Goal: Transaction & Acquisition: Purchase product/service

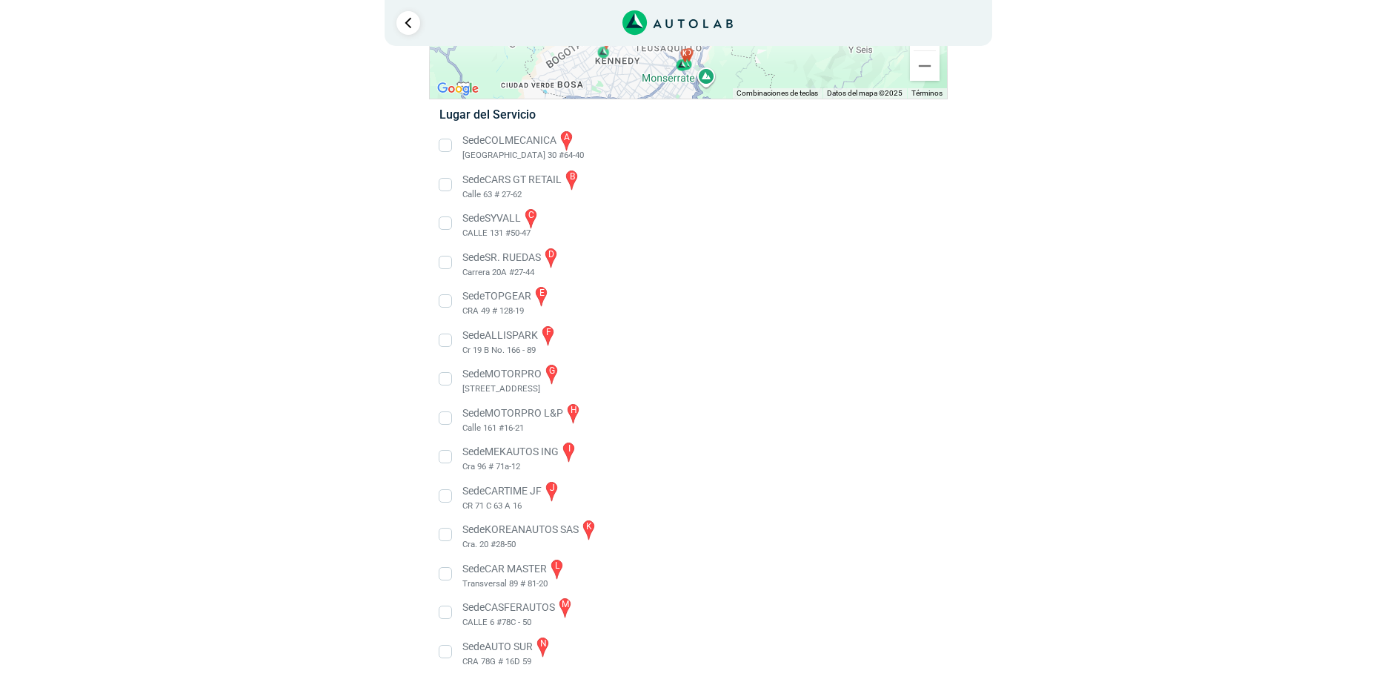
scroll to position [206, 0]
click at [545, 289] on li "Sede TOPGEAR e CRA 49 # 128-19" at bounding box center [688, 298] width 520 height 33
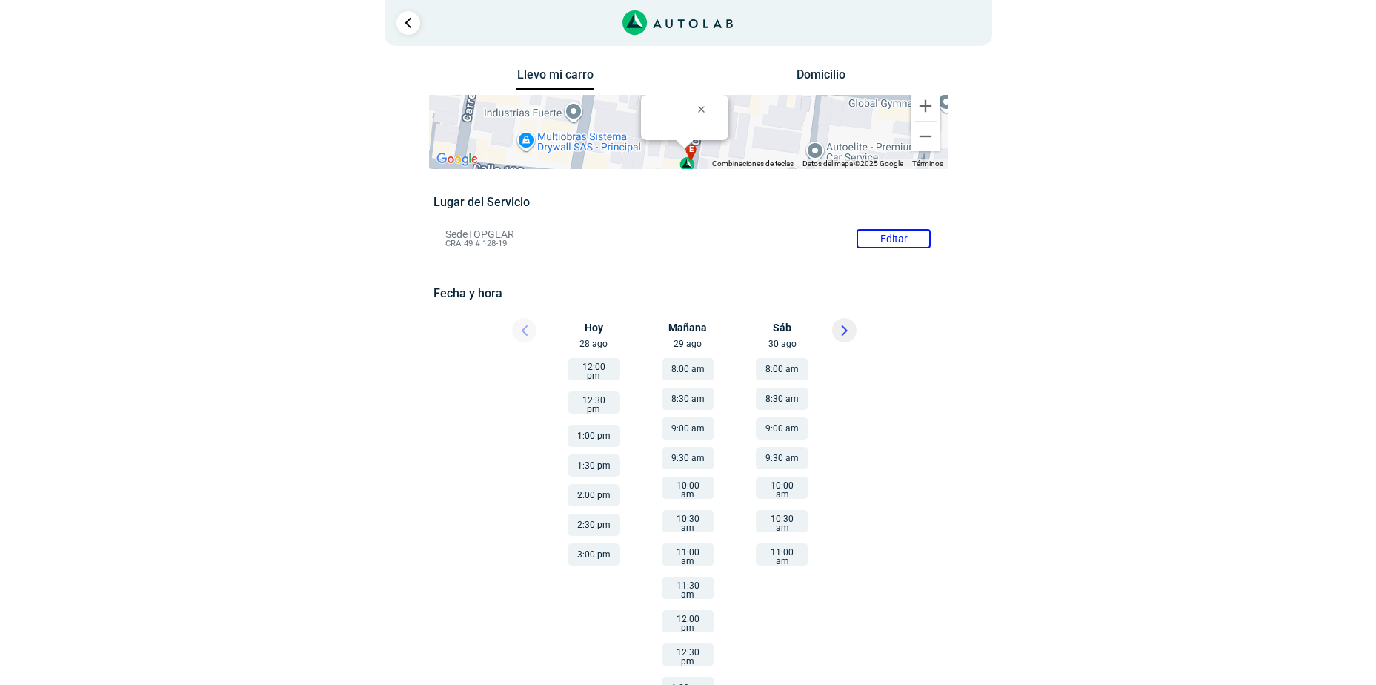
click at [1167, 371] on div "× ¡Reserva tranquilo! Sin datos de tarjeta ni pagos Aquí puedes ver tus servici…" at bounding box center [688, 418] width 1376 height 837
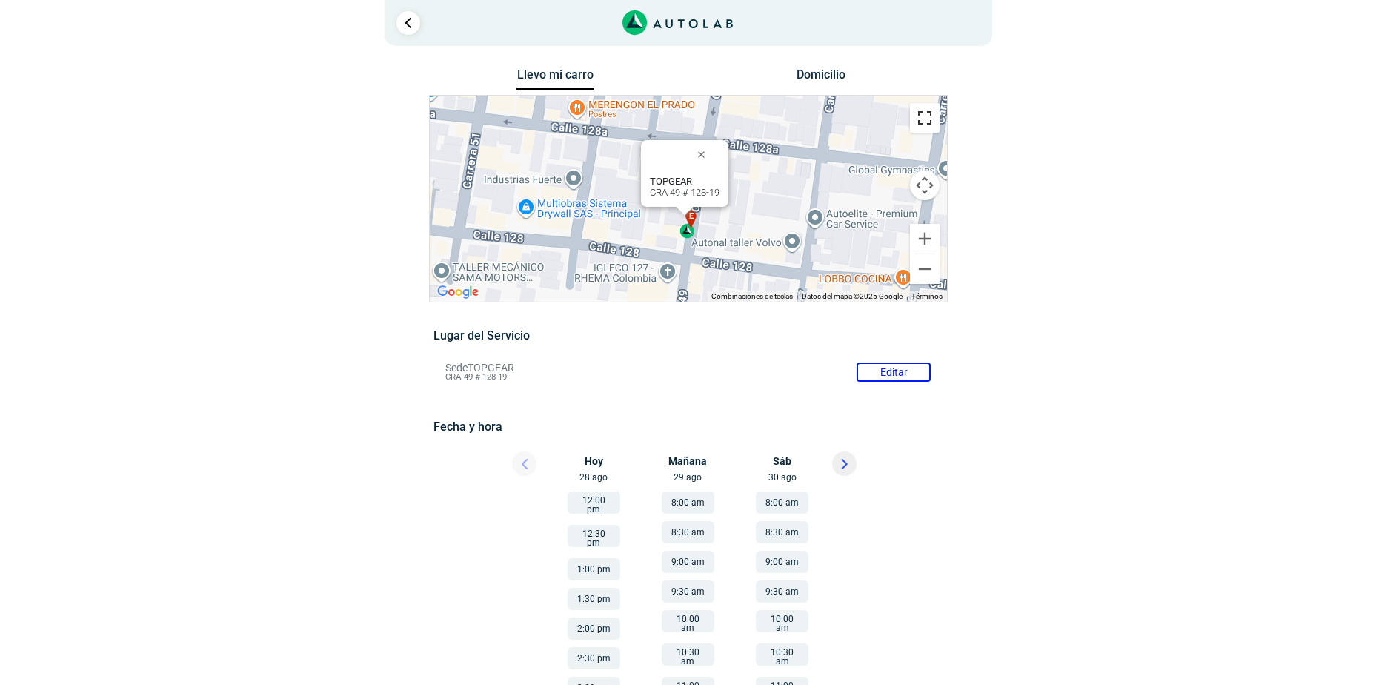
click at [926, 107] on button "Cambiar a la vista en pantalla completa" at bounding box center [925, 118] width 30 height 30
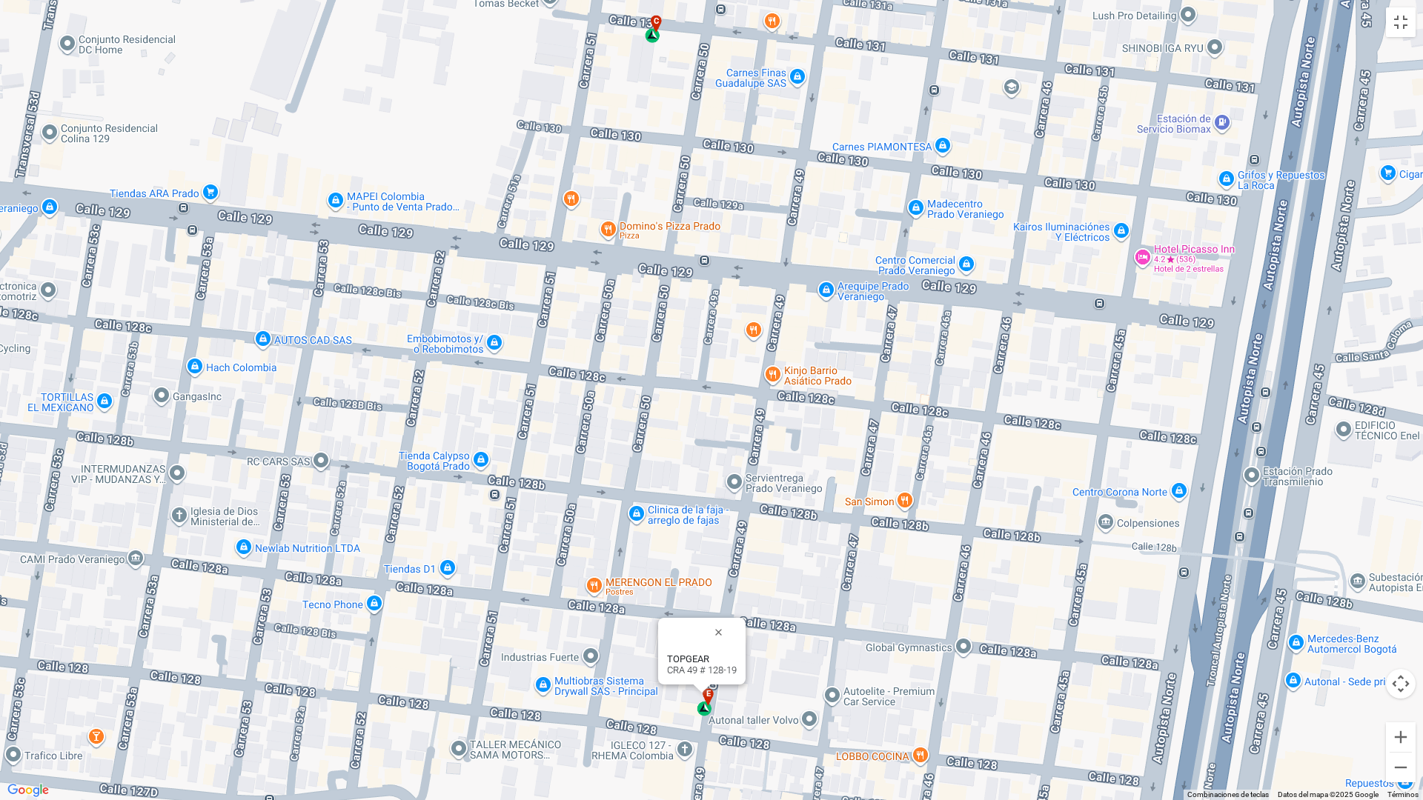
drag, startPoint x: 978, startPoint y: 300, endPoint x: 972, endPoint y: 580, distance: 279.5
click at [972, 580] on div "a b c d e f g" at bounding box center [711, 400] width 1423 height 800
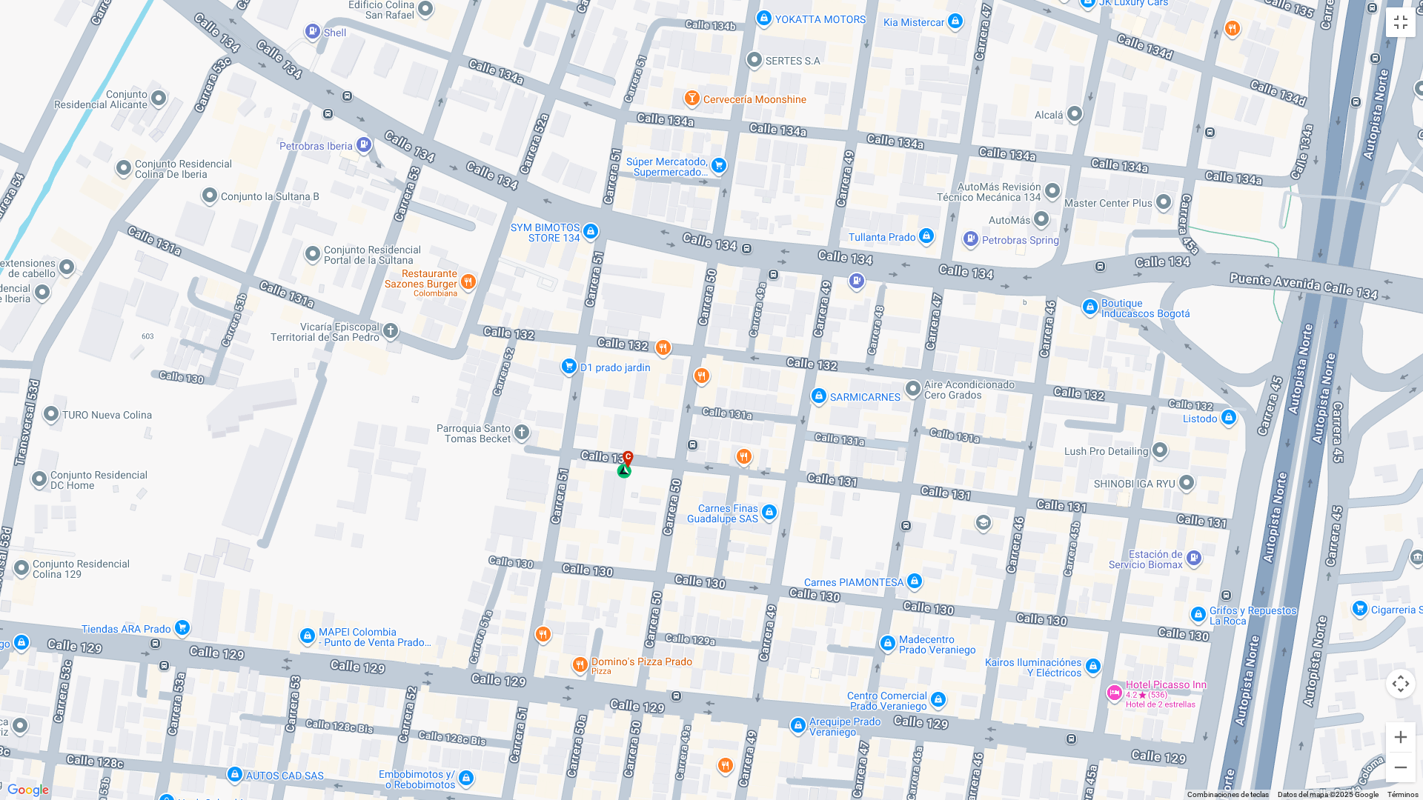
drag, startPoint x: 921, startPoint y: 285, endPoint x: 891, endPoint y: 732, distance: 447.9
click at [891, 684] on div "a b c d e f g" at bounding box center [711, 400] width 1423 height 800
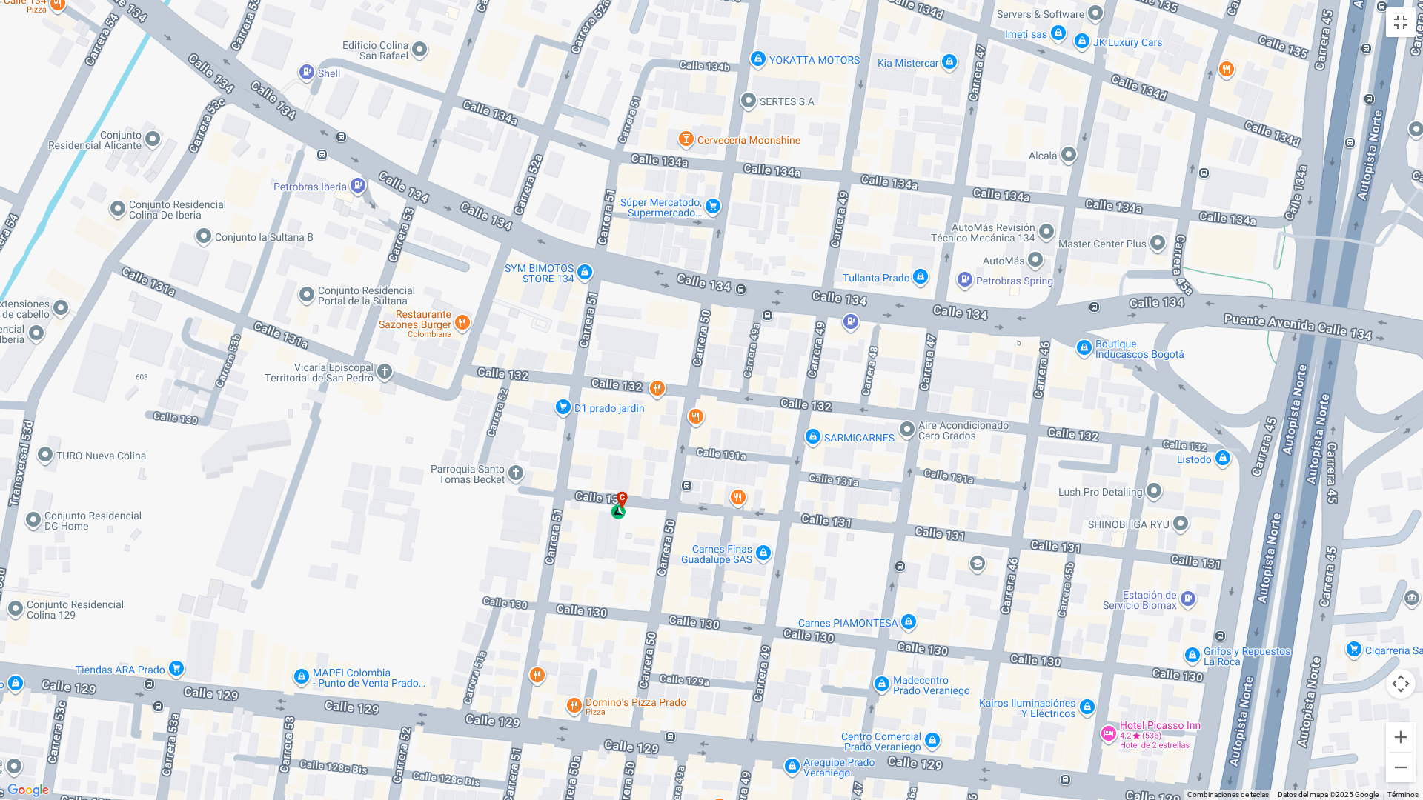
drag, startPoint x: 869, startPoint y: 270, endPoint x: 866, endPoint y: 302, distance: 32.7
click at [866, 302] on div "a b c d e f g" at bounding box center [711, 400] width 1423 height 800
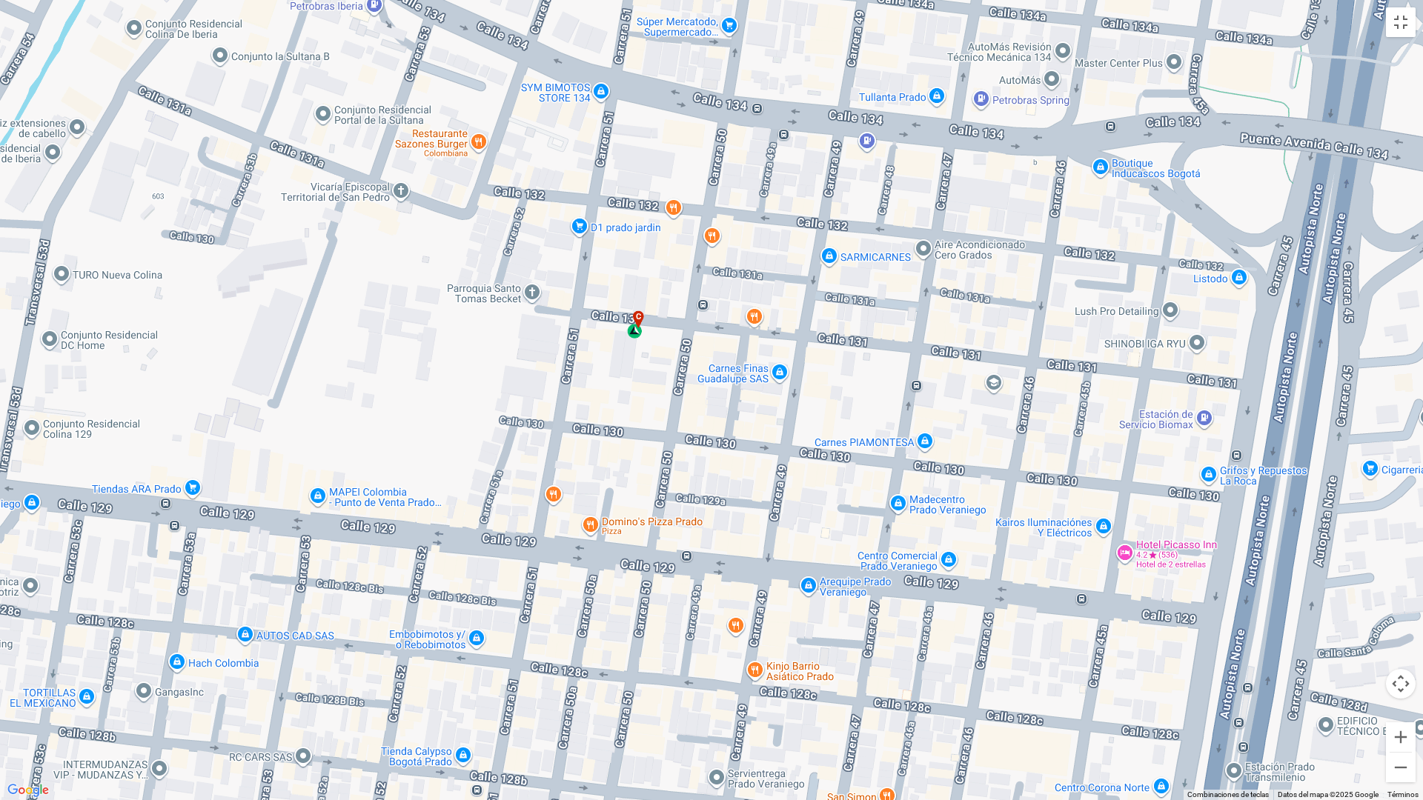
drag, startPoint x: 812, startPoint y: 436, endPoint x: 832, endPoint y: 240, distance: 196.6
click at [832, 240] on div "a b c d e f g" at bounding box center [711, 400] width 1423 height 800
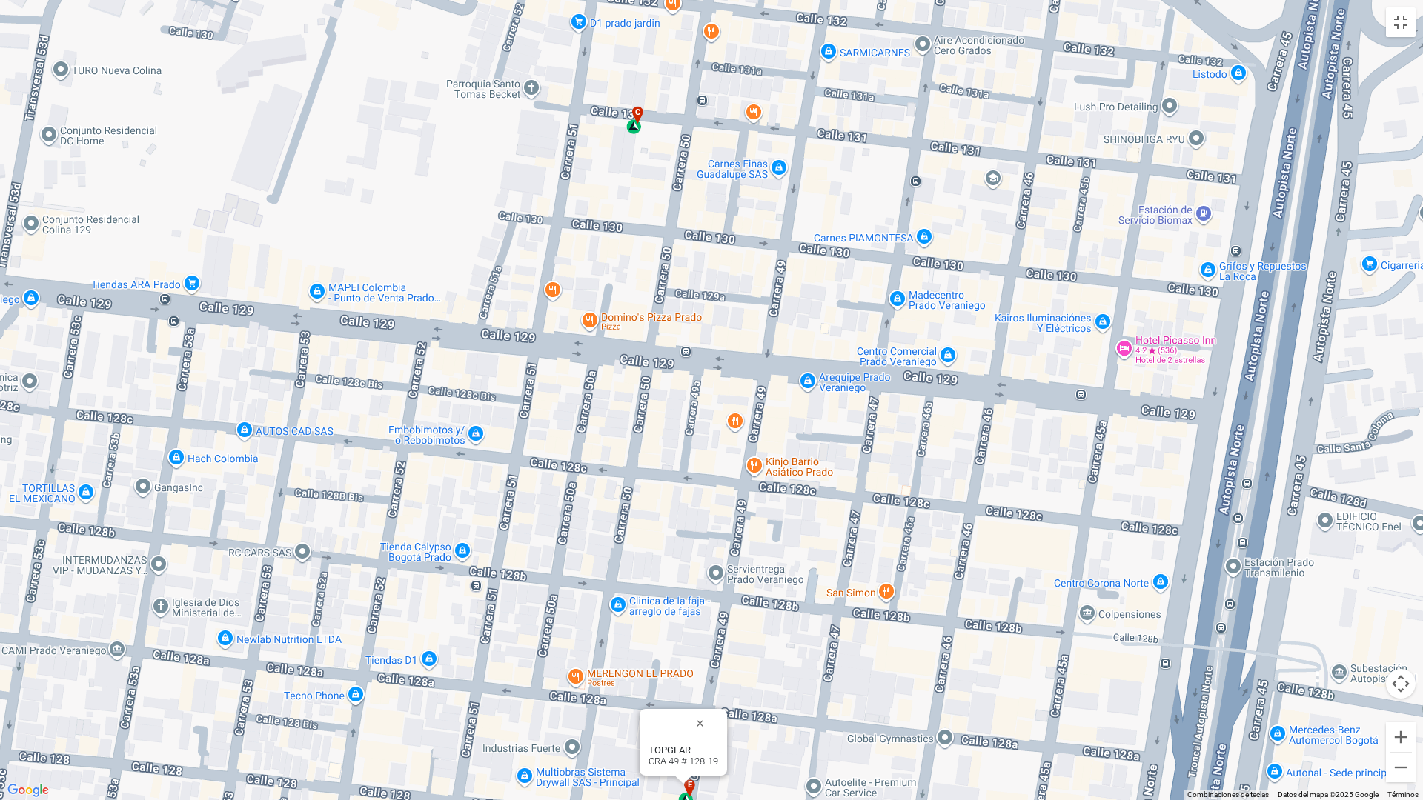
drag, startPoint x: 875, startPoint y: 441, endPoint x: 877, endPoint y: 223, distance: 217.9
click at [877, 223] on div "a b c d e f g" at bounding box center [711, 400] width 1423 height 800
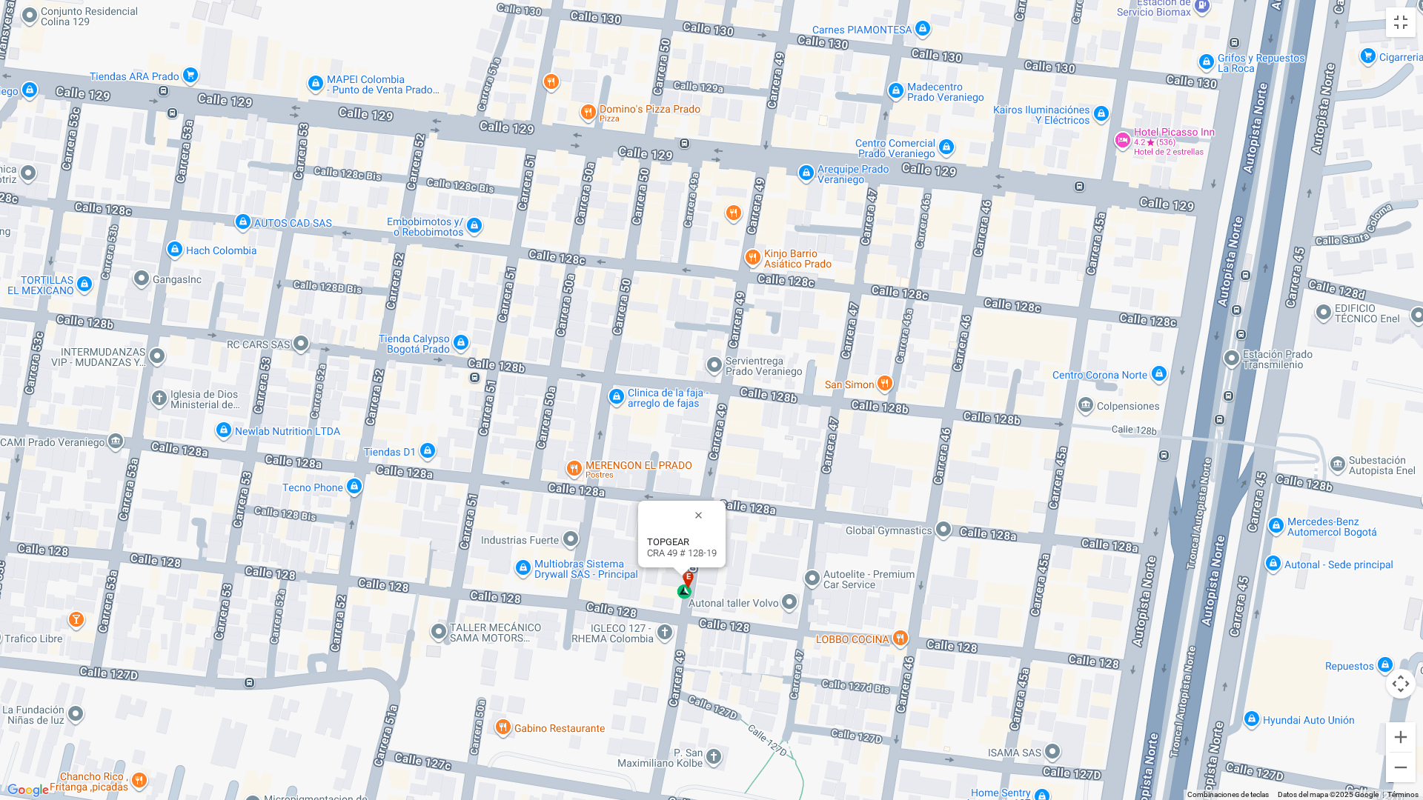
drag, startPoint x: 866, startPoint y: 568, endPoint x: 858, endPoint y: 387, distance: 181.8
click at [858, 387] on div "a b c d e f g" at bounding box center [711, 400] width 1423 height 800
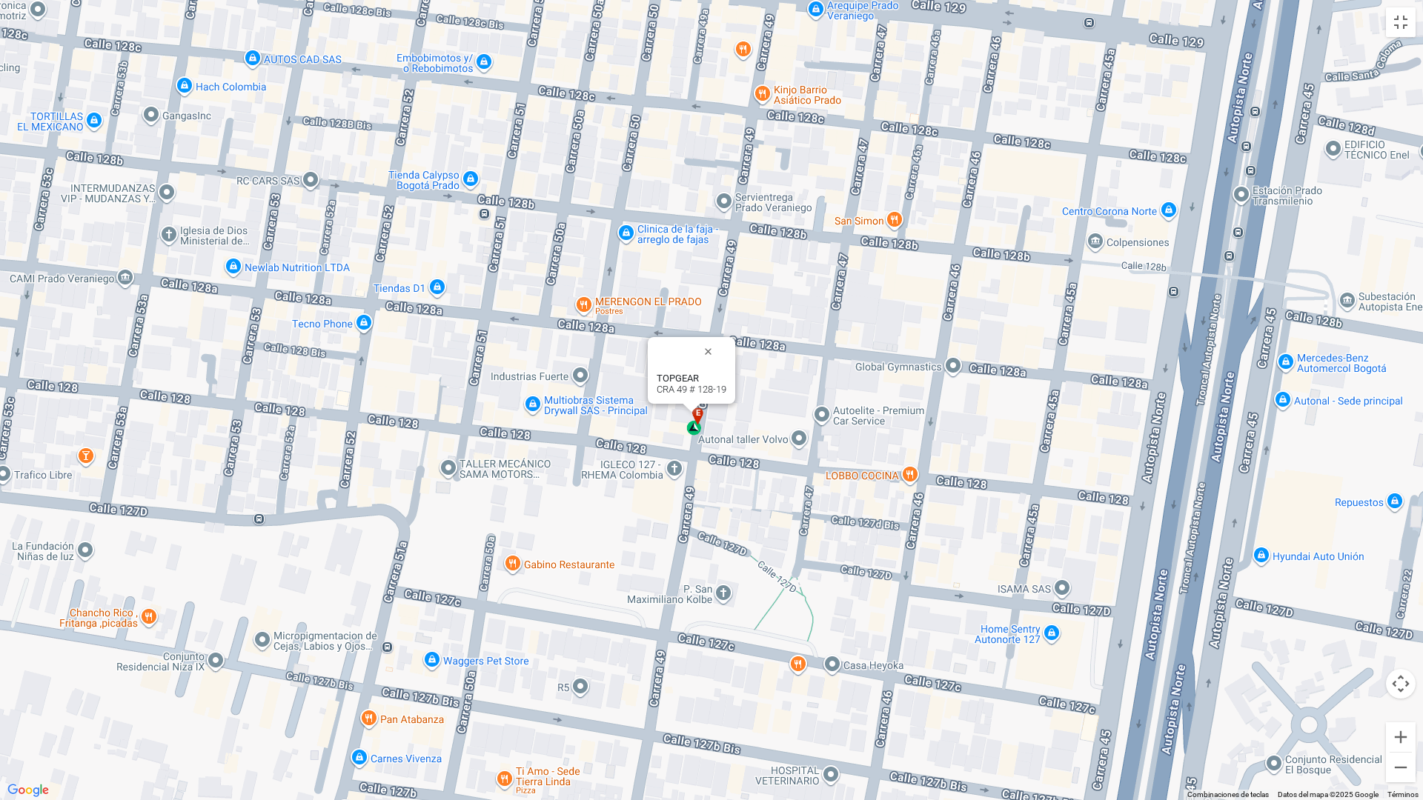
drag, startPoint x: 753, startPoint y: 570, endPoint x: 763, endPoint y: 409, distance: 161.1
click at [763, 409] on div "a b c d e f g" at bounding box center [711, 400] width 1423 height 800
click at [693, 434] on div "e" at bounding box center [694, 421] width 17 height 28
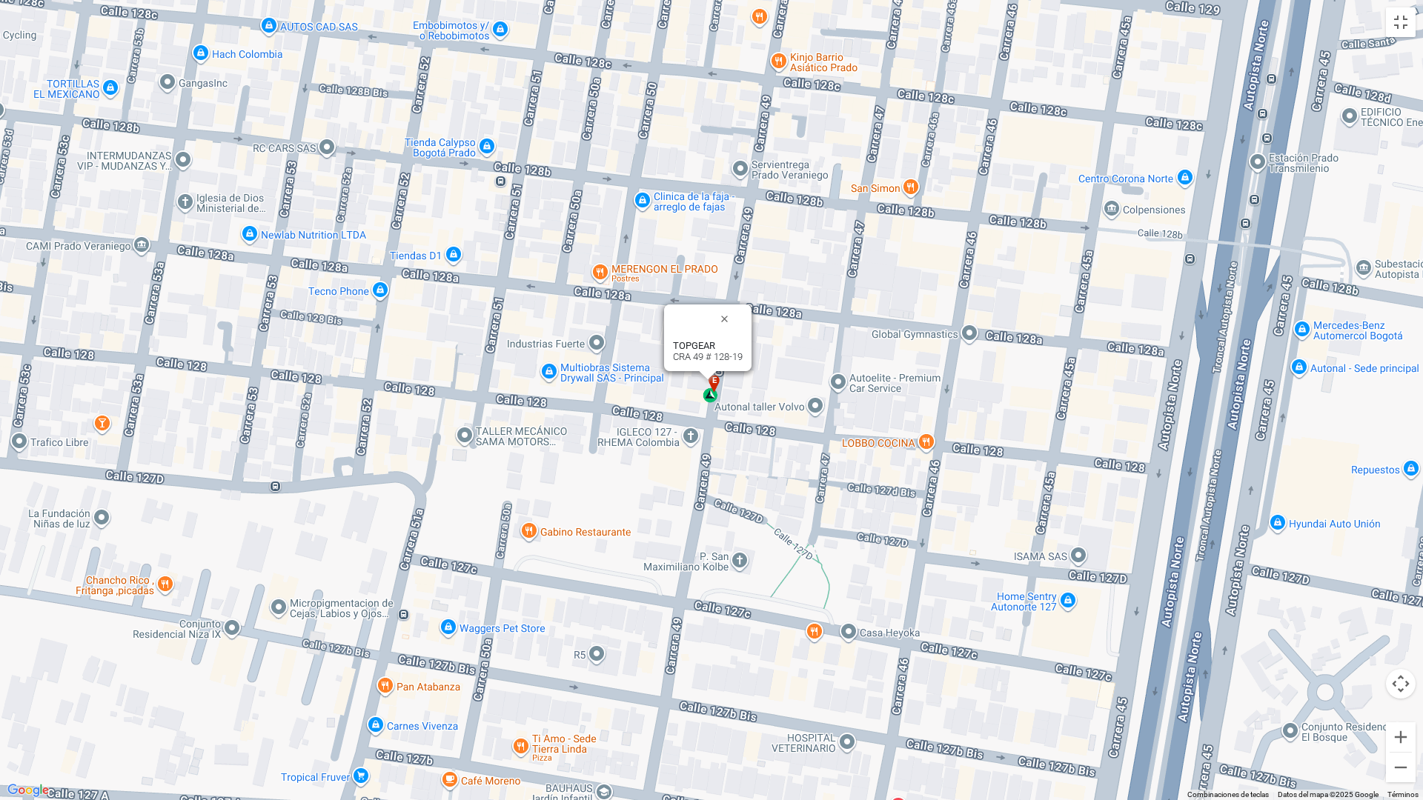
click at [711, 398] on div "e" at bounding box center [711, 389] width 17 height 28
click at [714, 396] on div "e" at bounding box center [711, 389] width 17 height 28
click at [709, 373] on div at bounding box center [708, 375] width 19 height 9
click at [844, 541] on div "a b c d e f g" at bounding box center [711, 400] width 1423 height 800
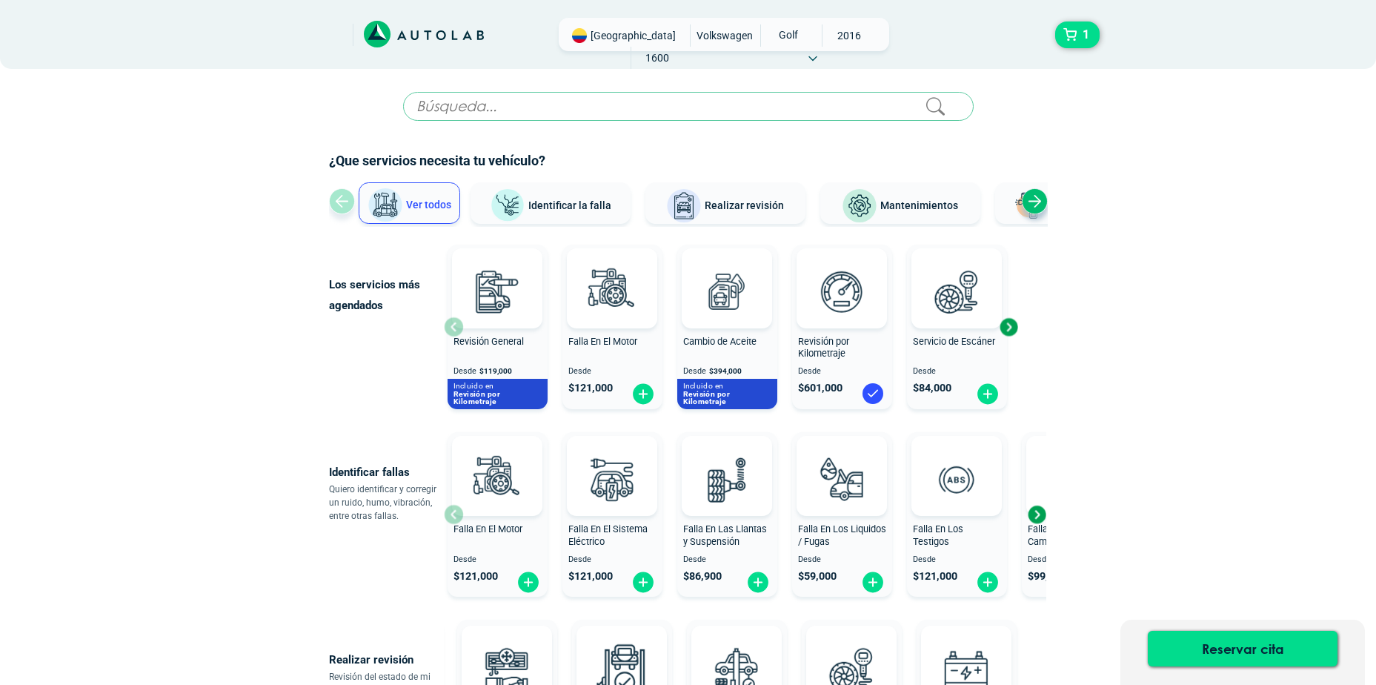
click at [1015, 327] on div "Next slide" at bounding box center [1009, 327] width 22 height 22
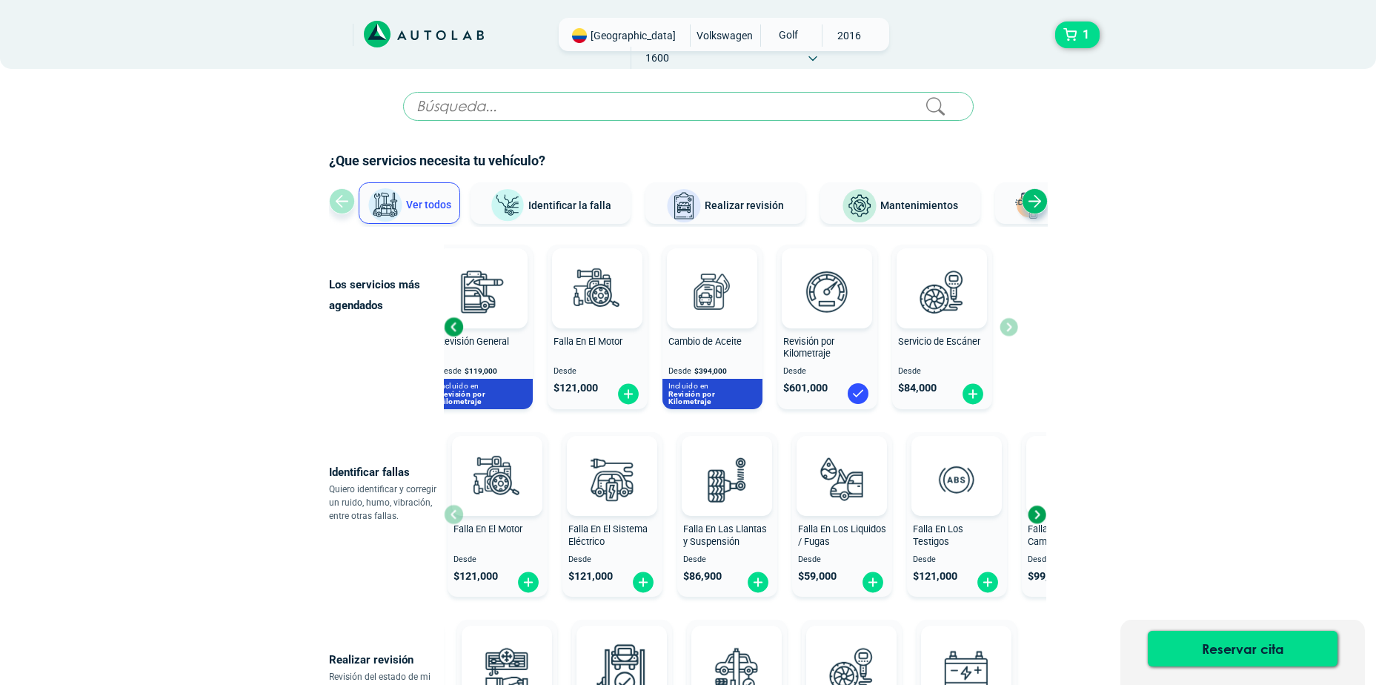
click at [1013, 327] on div "Revisión General Desde $ 119,000 Incluido en Revisión por Kilometraje Falla En …" at bounding box center [731, 327] width 574 height 177
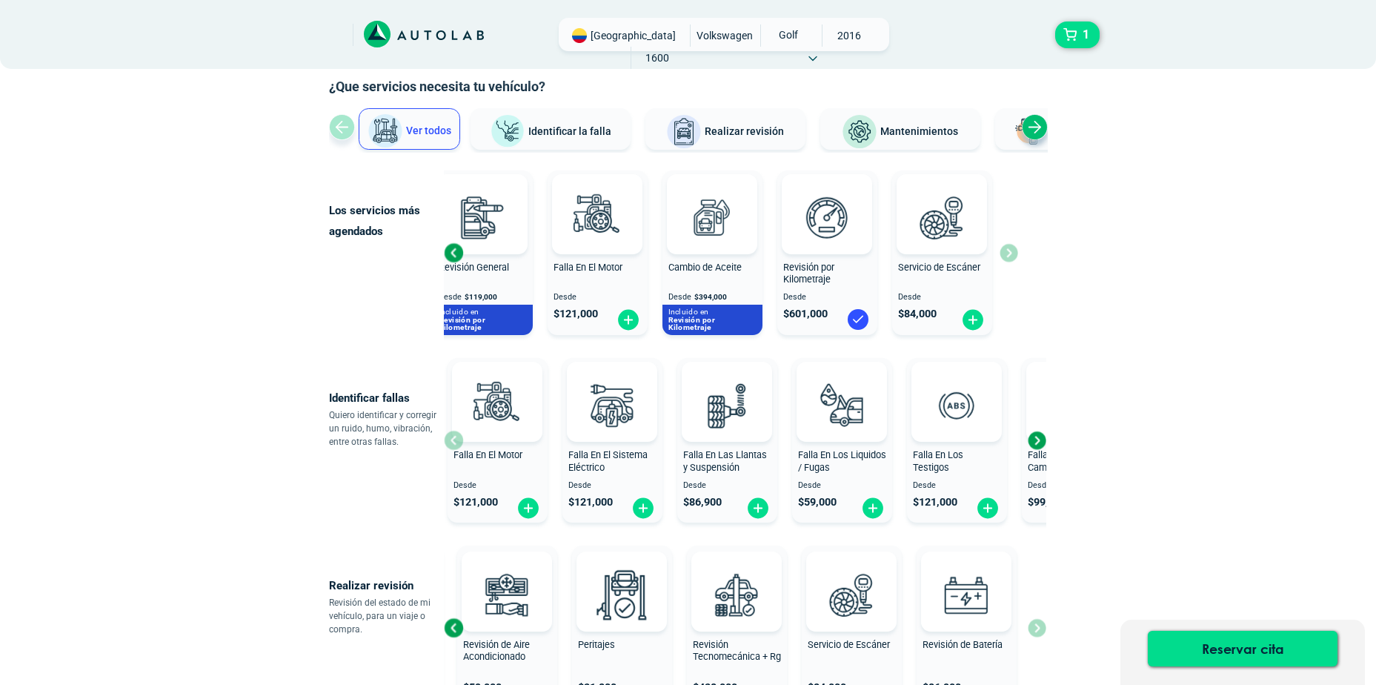
scroll to position [148, 0]
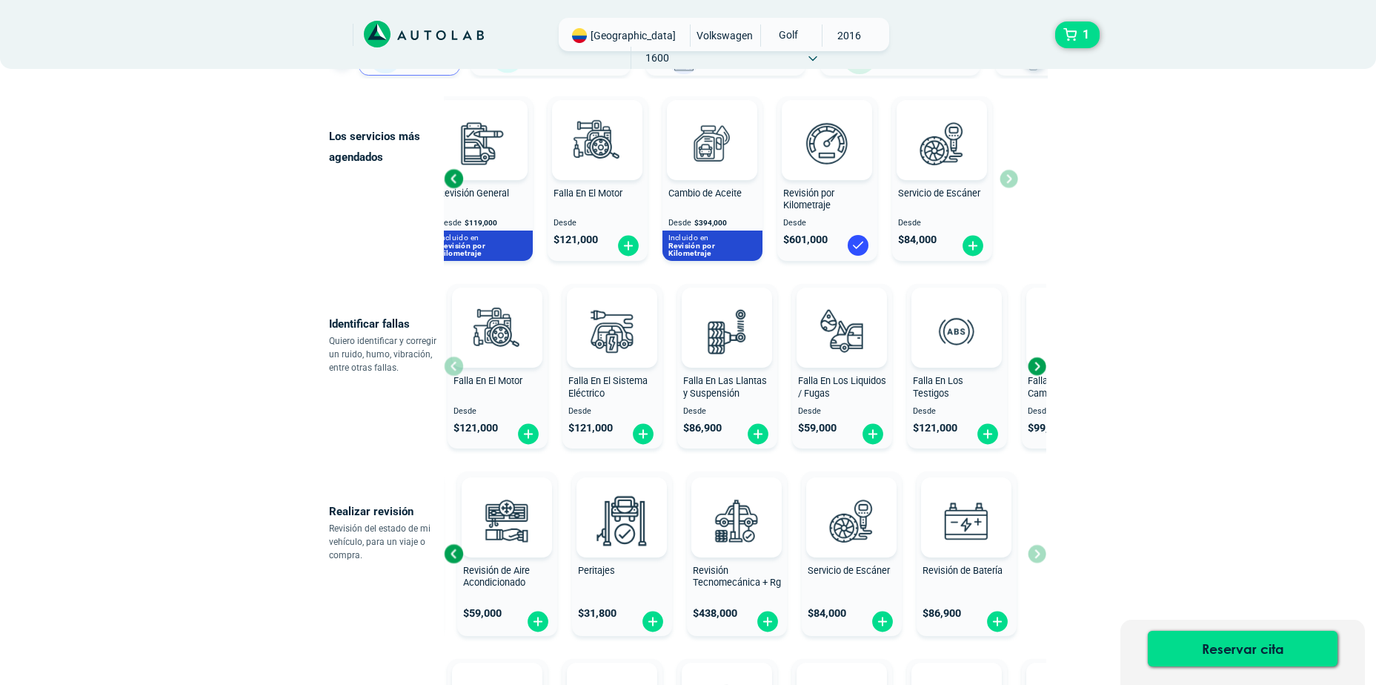
click at [1037, 364] on div "Next slide" at bounding box center [1037, 366] width 22 height 22
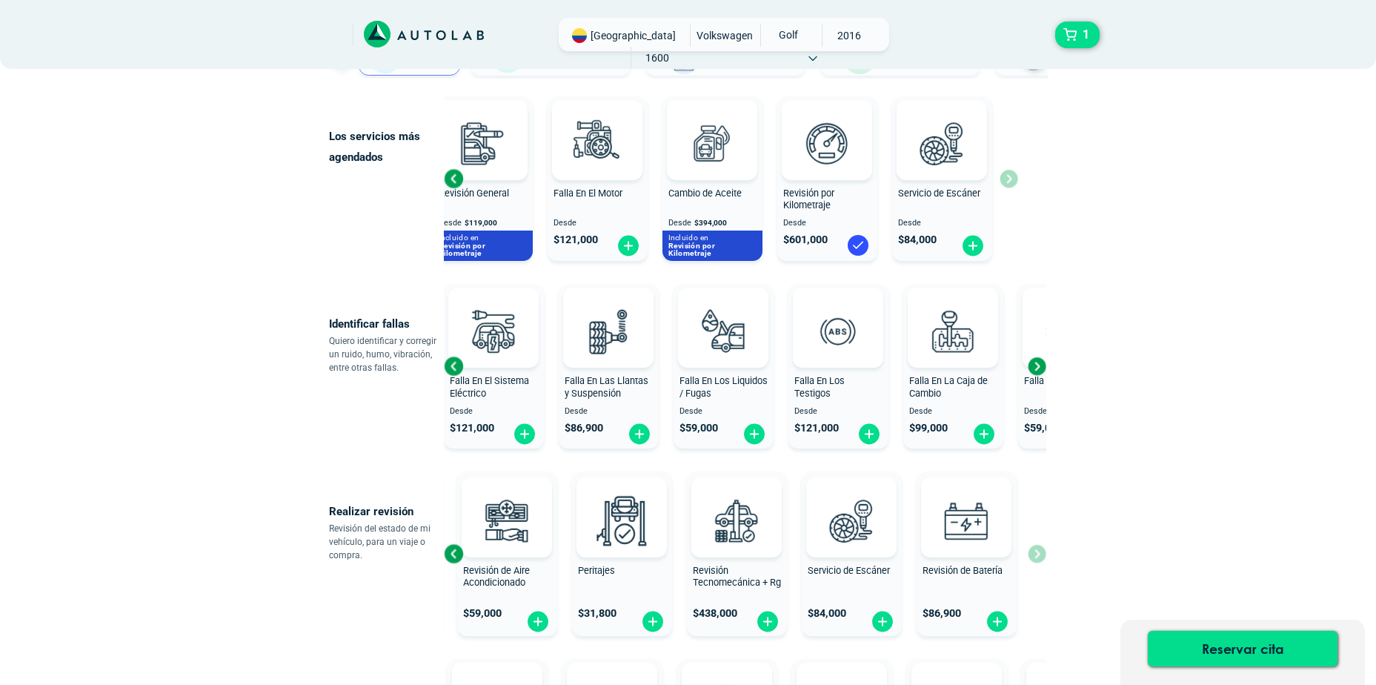
click at [1042, 361] on div "Next slide" at bounding box center [1037, 366] width 22 height 22
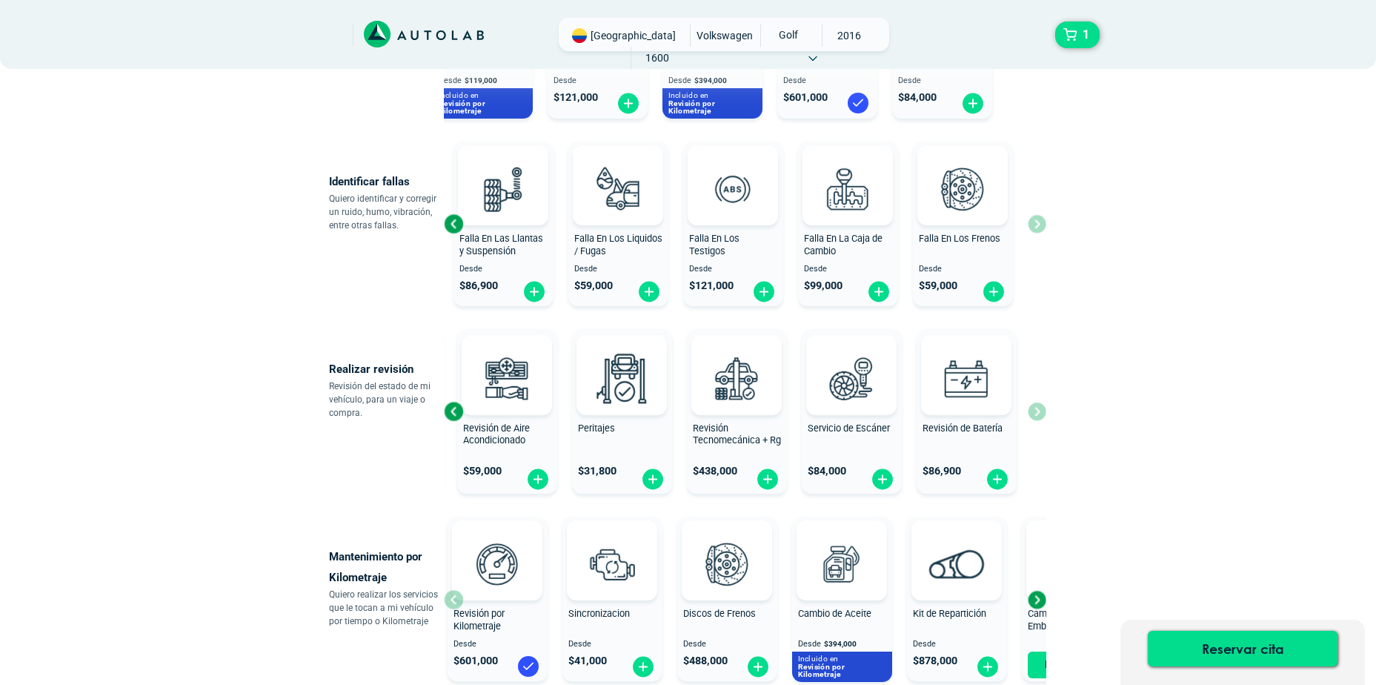
scroll to position [296, 0]
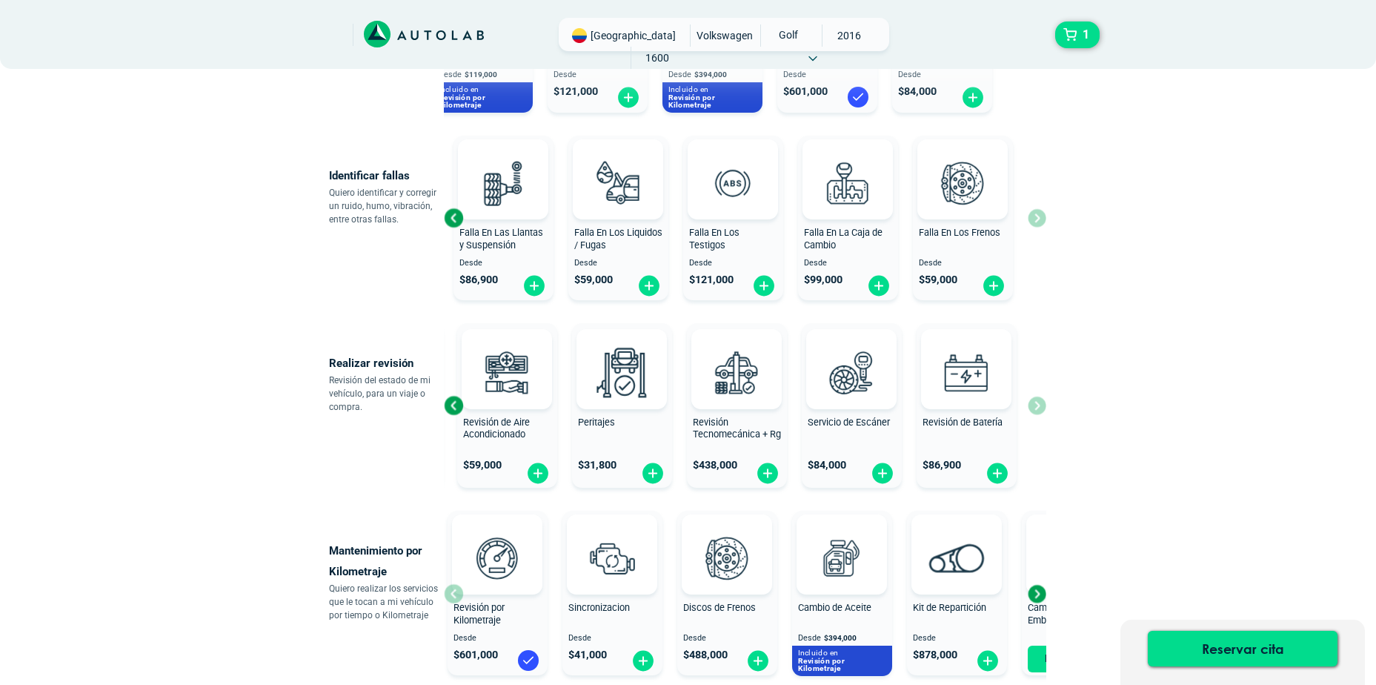
click at [1035, 407] on div "Revisión General $ 119,000 Incluido en Revisión por Kilometraje Revisión de Air…" at bounding box center [745, 405] width 603 height 176
click at [451, 405] on div "Previous slide" at bounding box center [453, 405] width 22 height 22
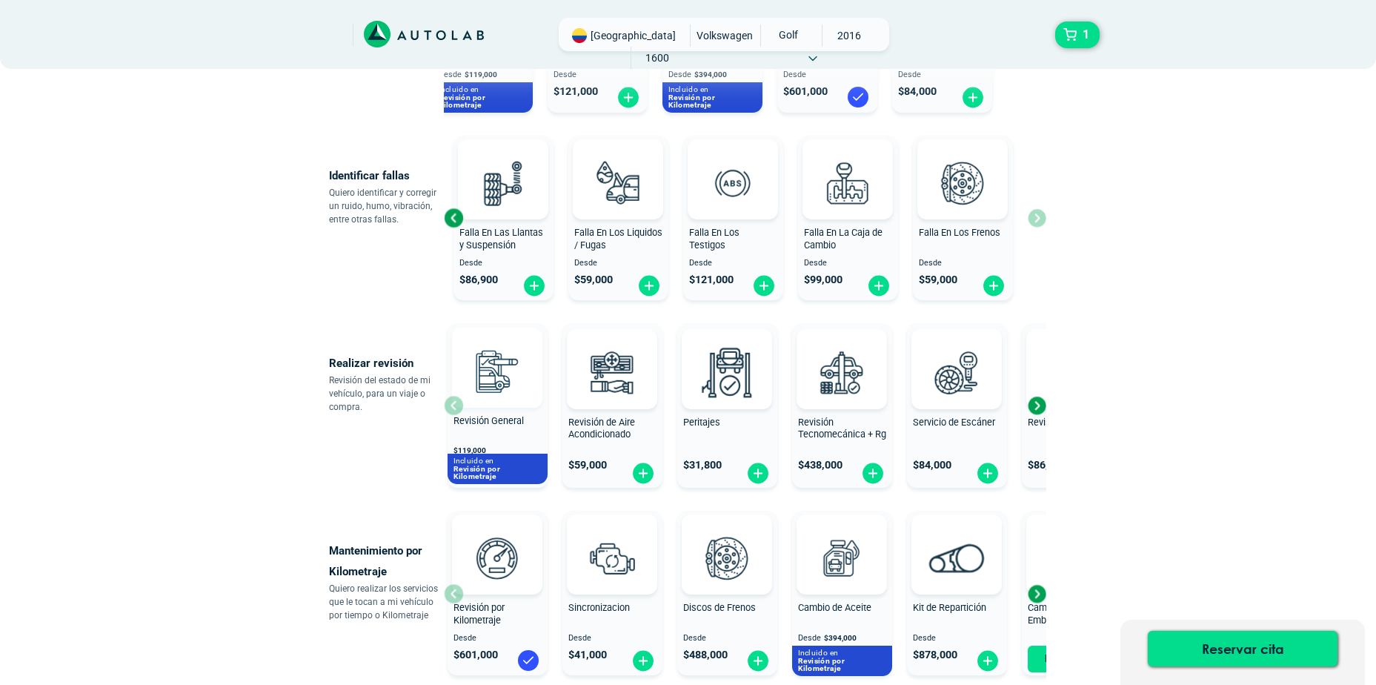
click at [451, 404] on div "Revisión General $ 119,000 Incluido en Revisión por Kilometraje" at bounding box center [498, 406] width 100 height 156
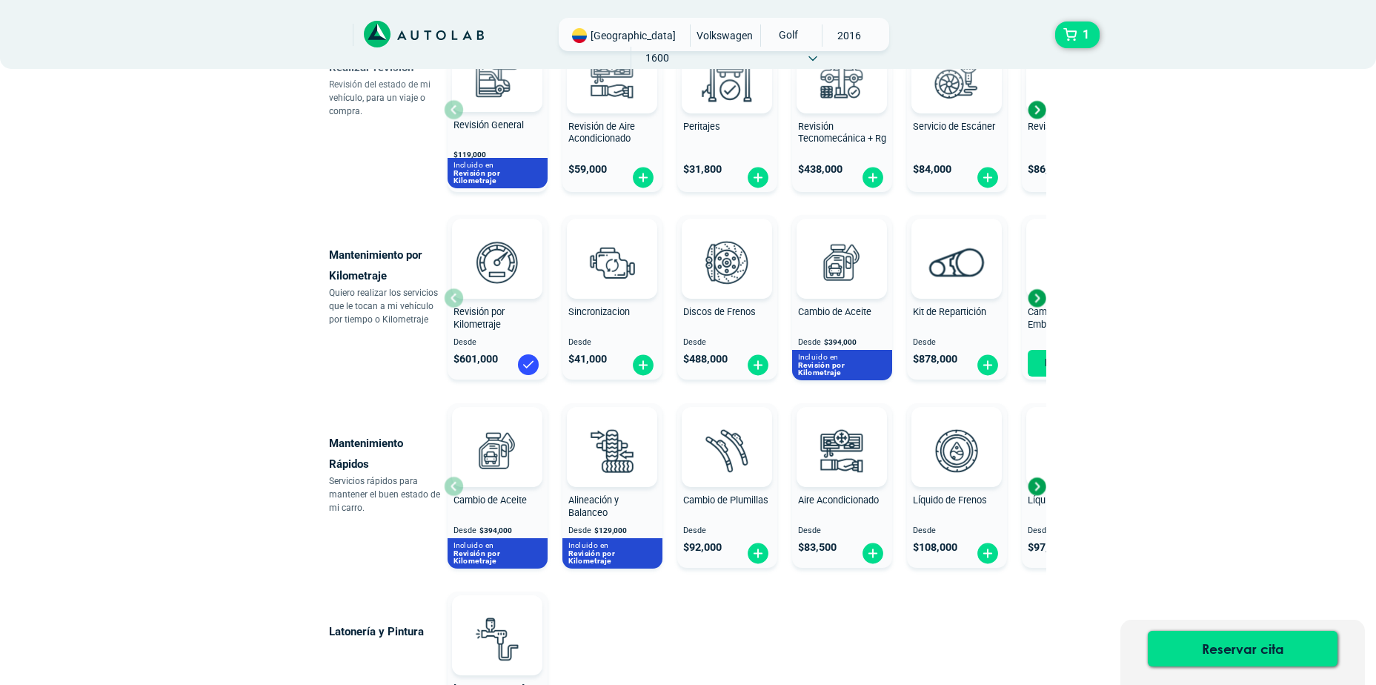
scroll to position [593, 0]
click at [1090, 34] on span "1" at bounding box center [1086, 34] width 14 height 25
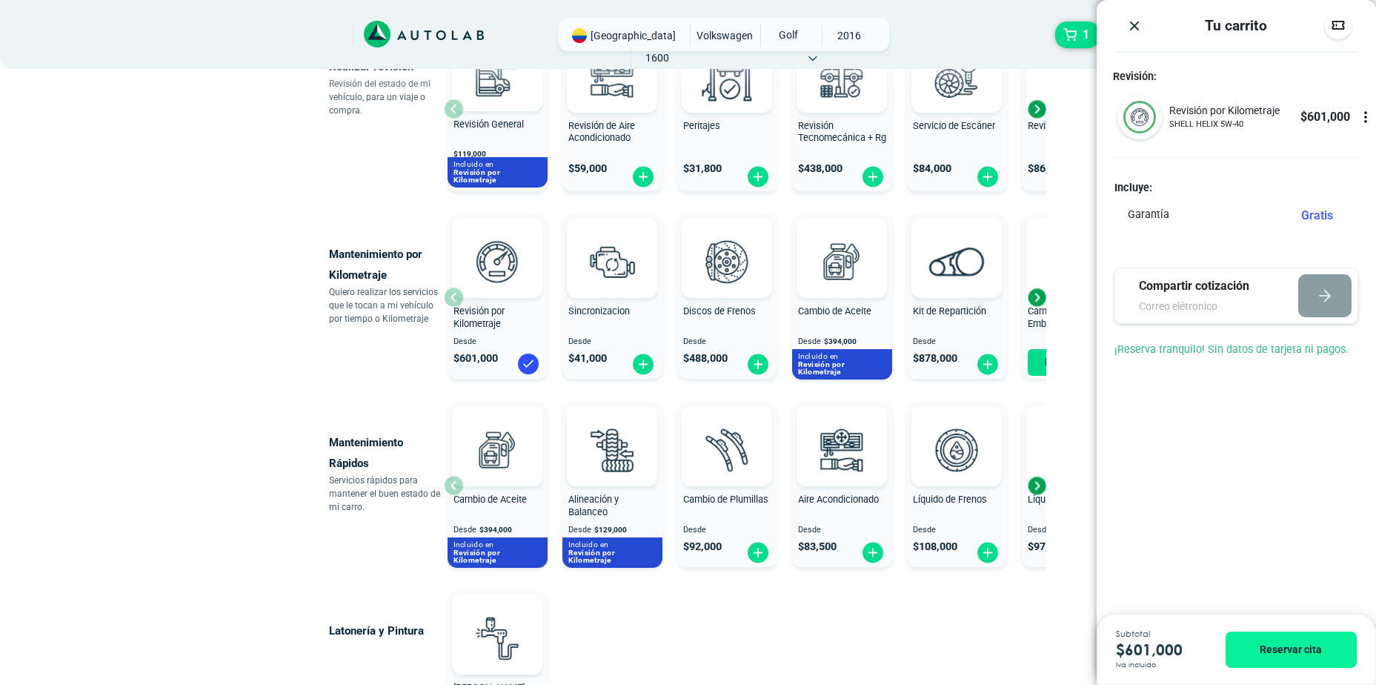
click at [1133, 25] on img "Close" at bounding box center [1134, 26] width 15 height 15
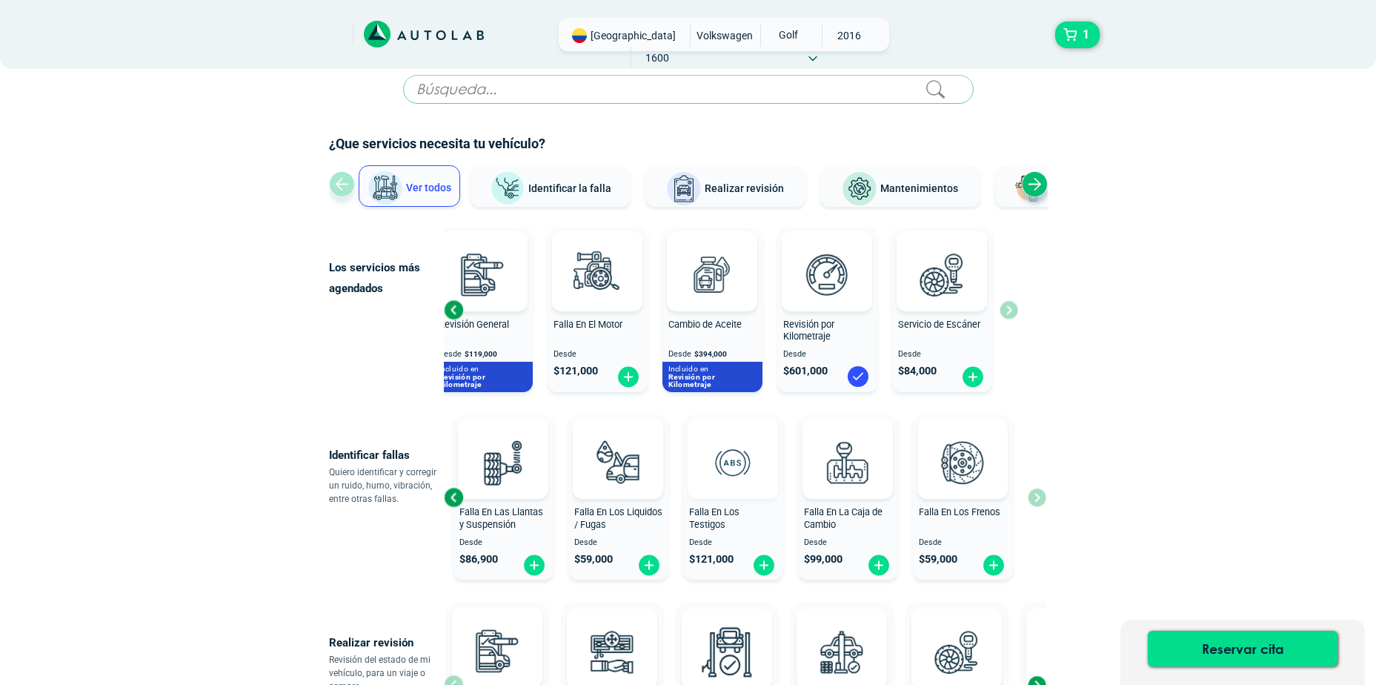
scroll to position [0, 0]
